Goal: Find contact information

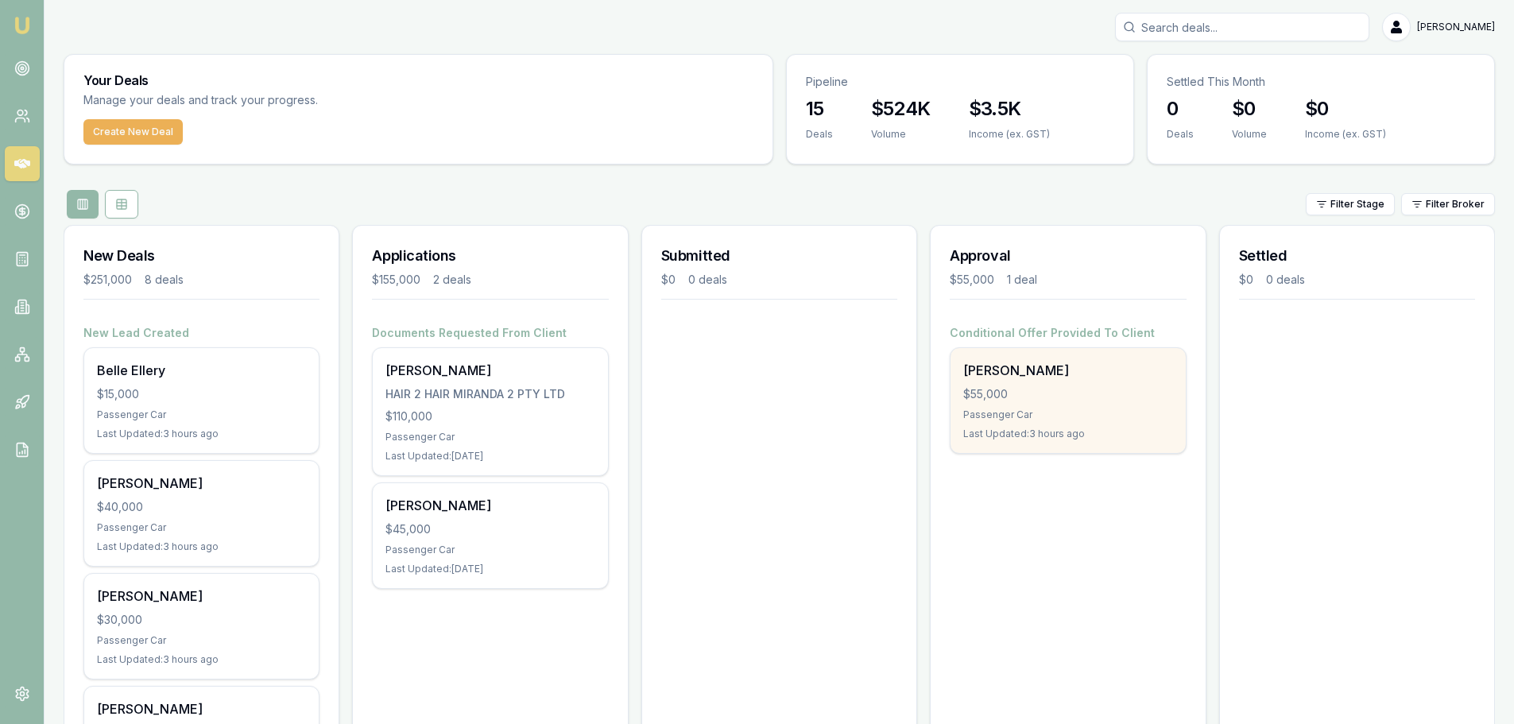
click at [1004, 401] on div "$55,000" at bounding box center [1067, 394] width 209 height 16
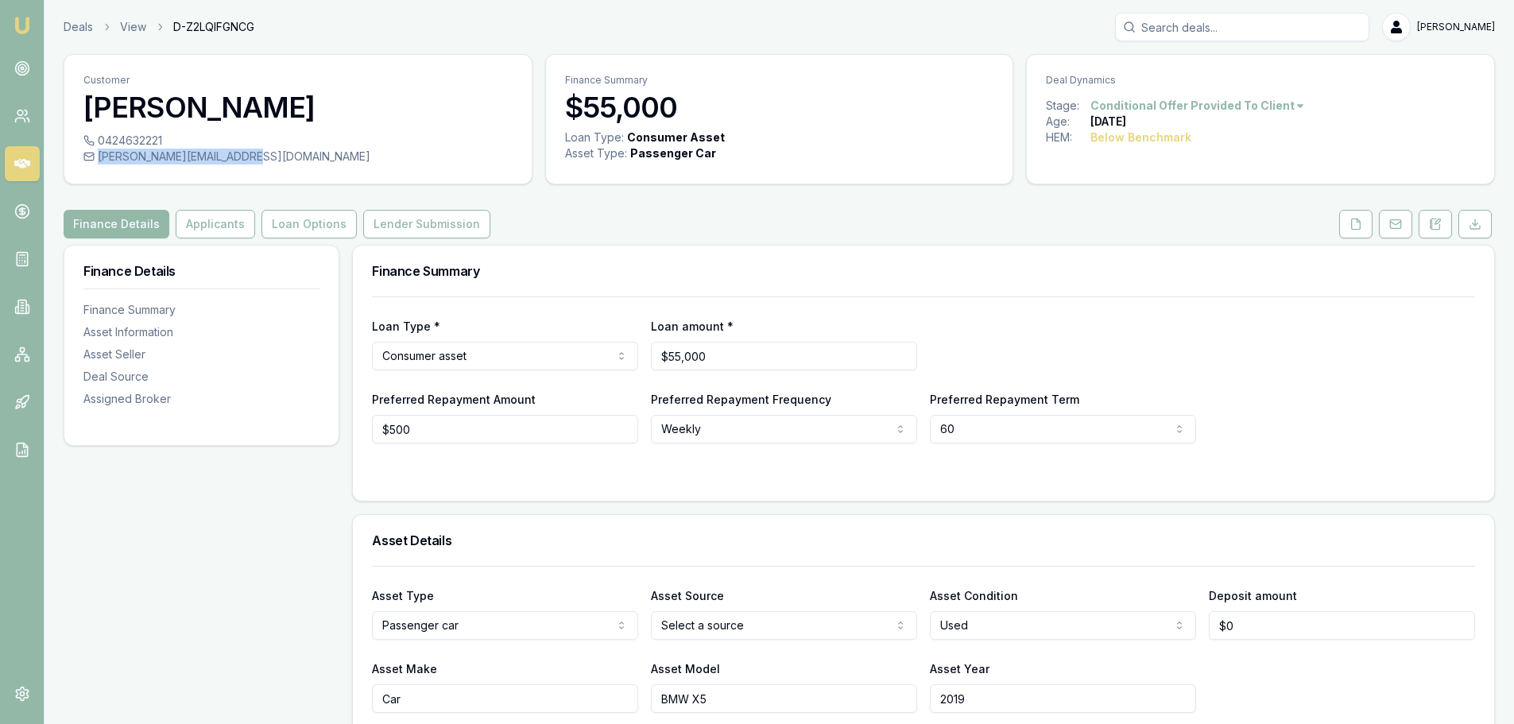
drag, startPoint x: 98, startPoint y: 152, endPoint x: 248, endPoint y: 160, distance: 150.4
click at [248, 160] on div "[PERSON_NAME][EMAIL_ADDRESS][DOMAIN_NAME]" at bounding box center [297, 157] width 429 height 16
copy div "[PERSON_NAME][EMAIL_ADDRESS][DOMAIN_NAME]"
